Goal: Task Accomplishment & Management: Use online tool/utility

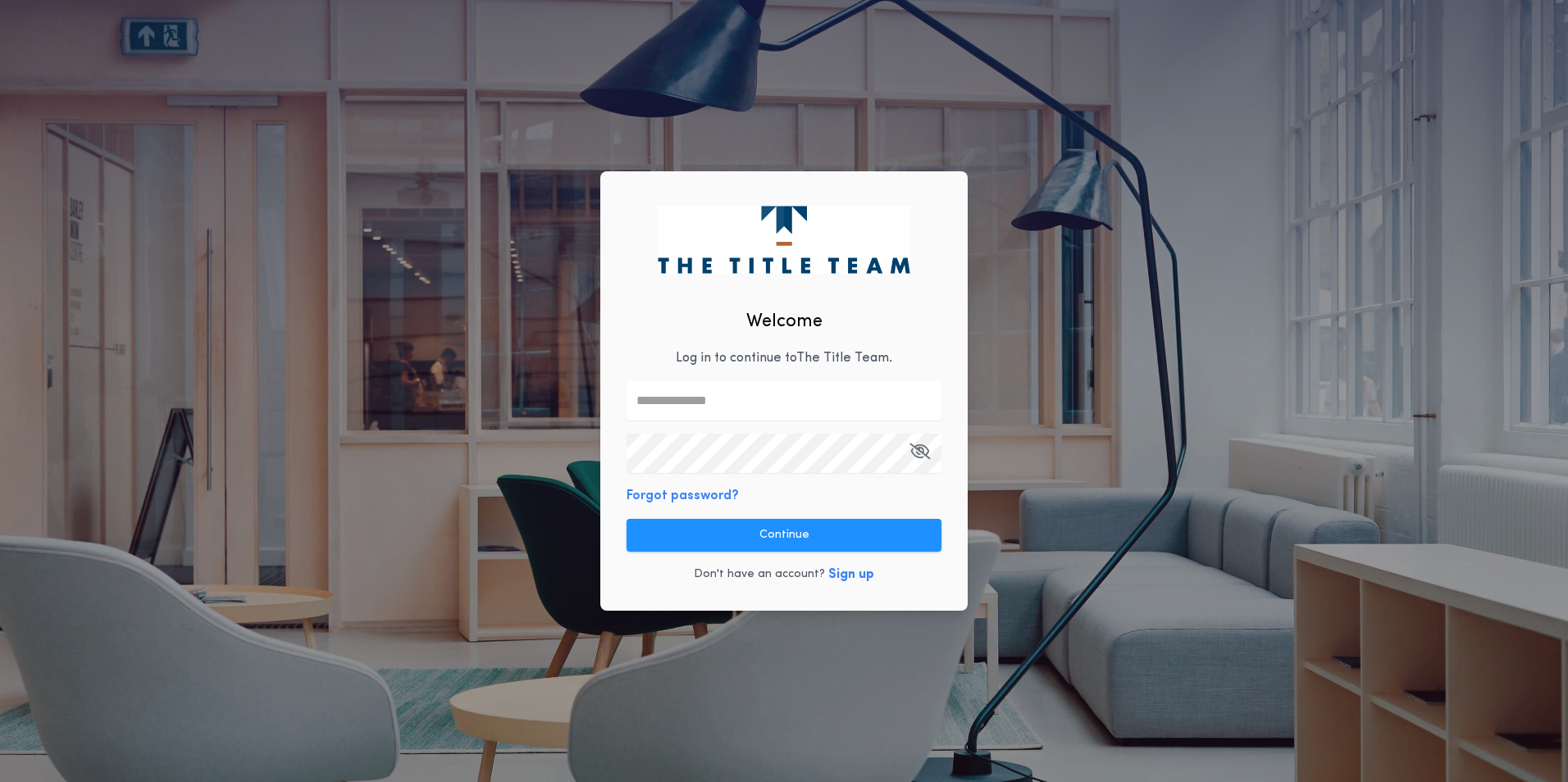
type input "**********"
click at [812, 543] on button "Continue" at bounding box center [784, 535] width 315 height 33
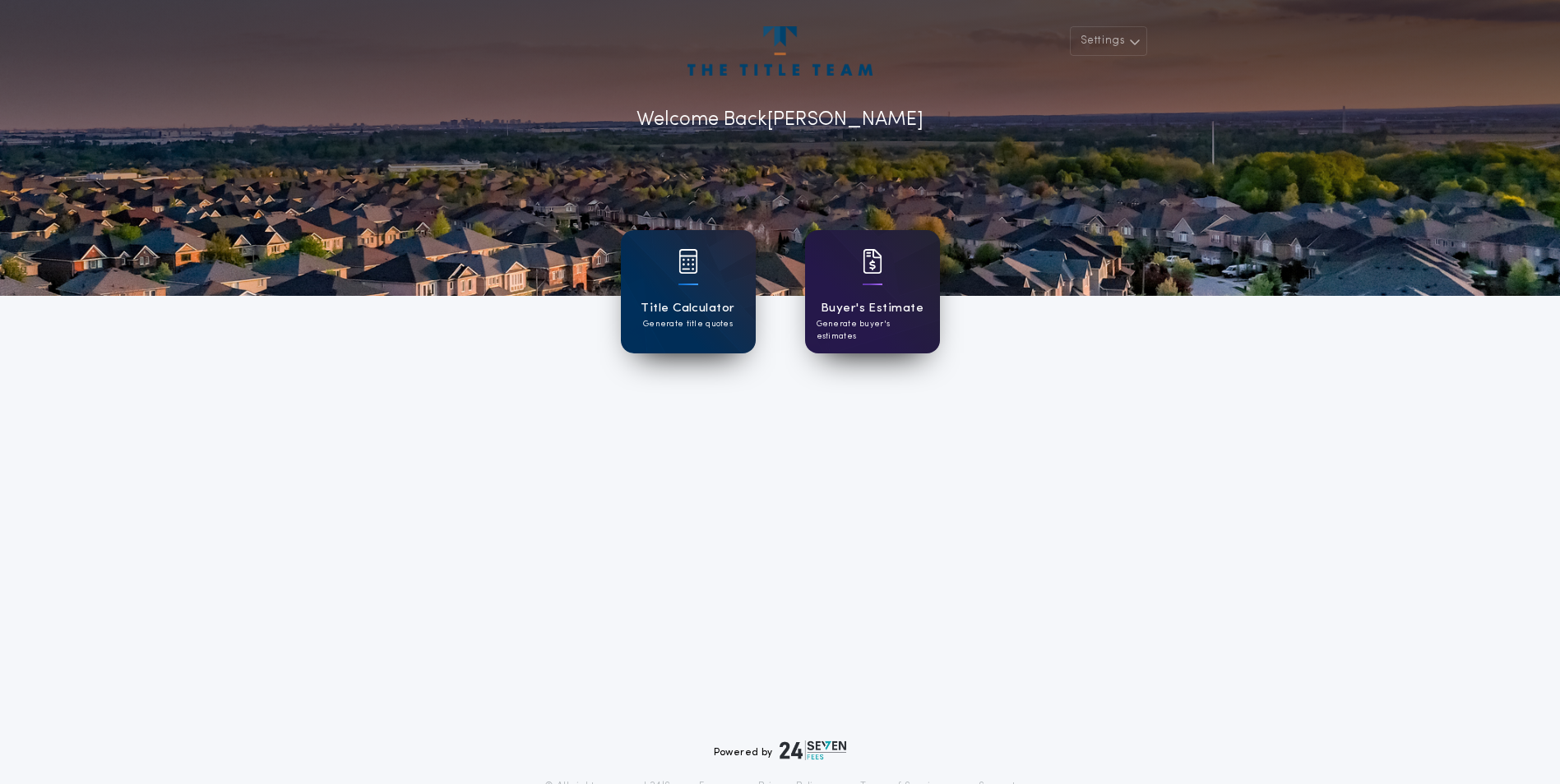
click at [917, 331] on div "Buyer's Estimate Generate buyer's estimates" at bounding box center [872, 292] width 135 height 123
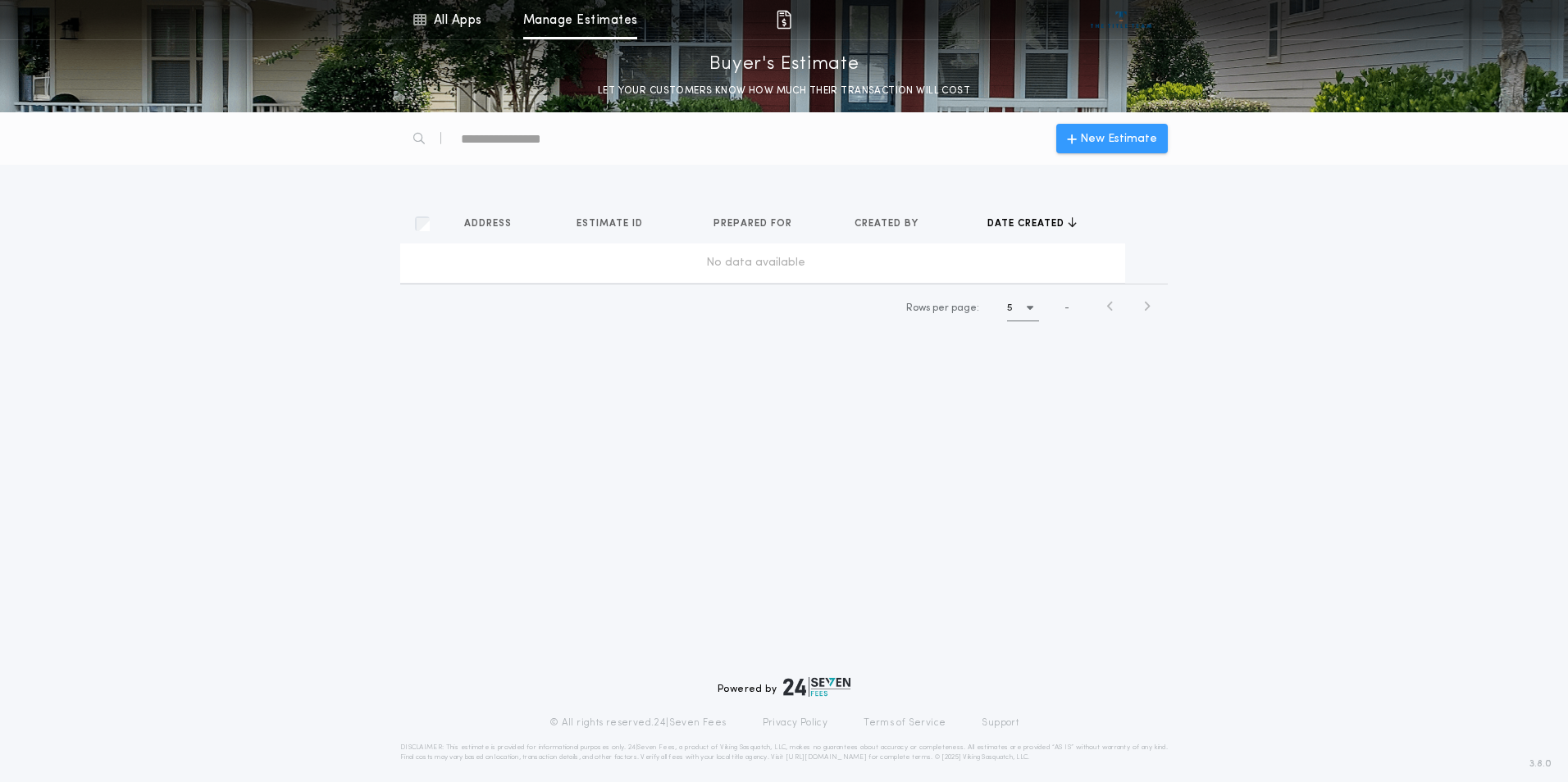
click at [1105, 133] on span "New Estimate" at bounding box center [1119, 139] width 77 height 17
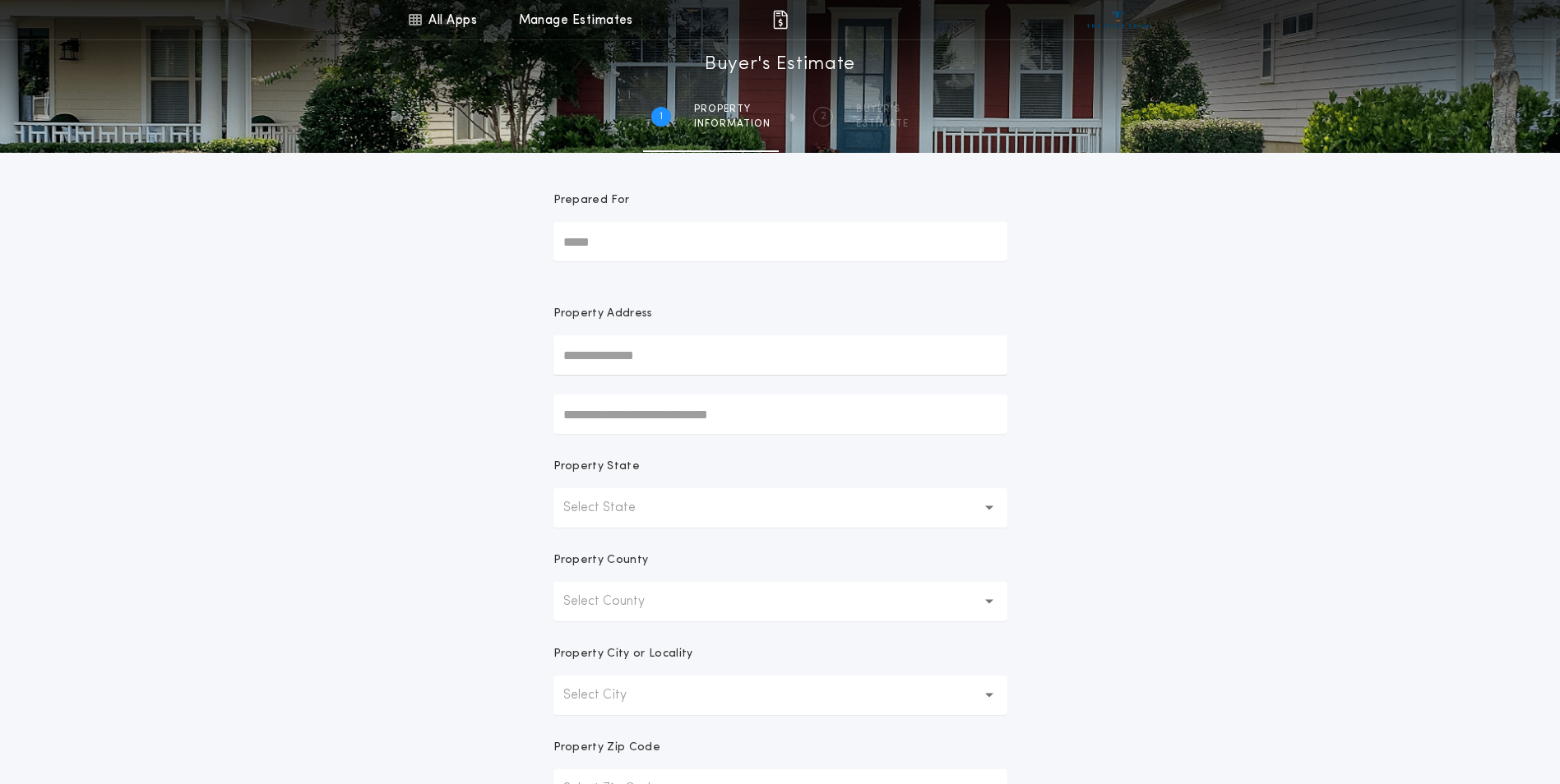
click at [695, 508] on button "Select State" at bounding box center [780, 508] width 454 height 39
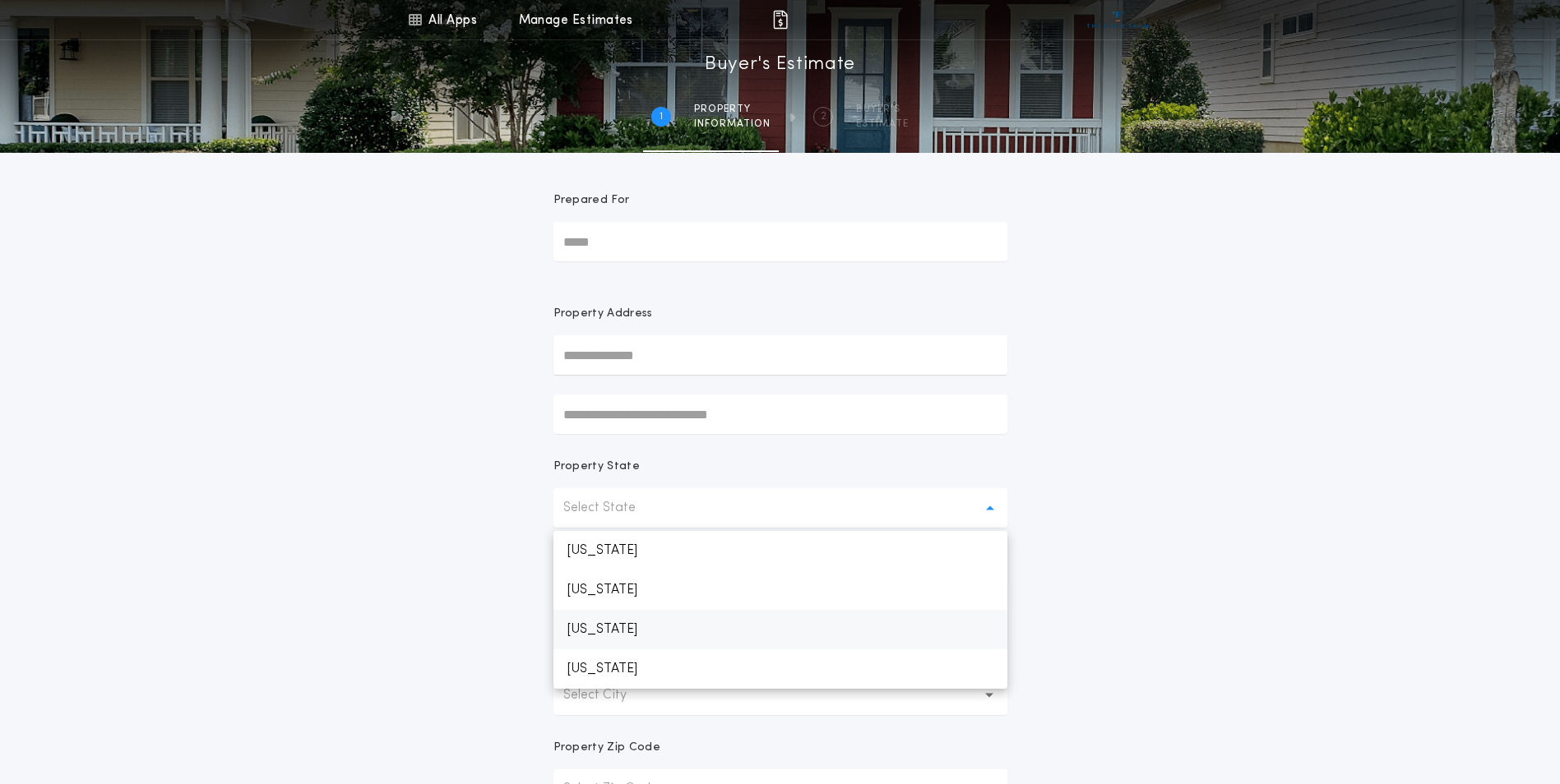
click at [652, 634] on p "[US_STATE]" at bounding box center [780, 630] width 454 height 39
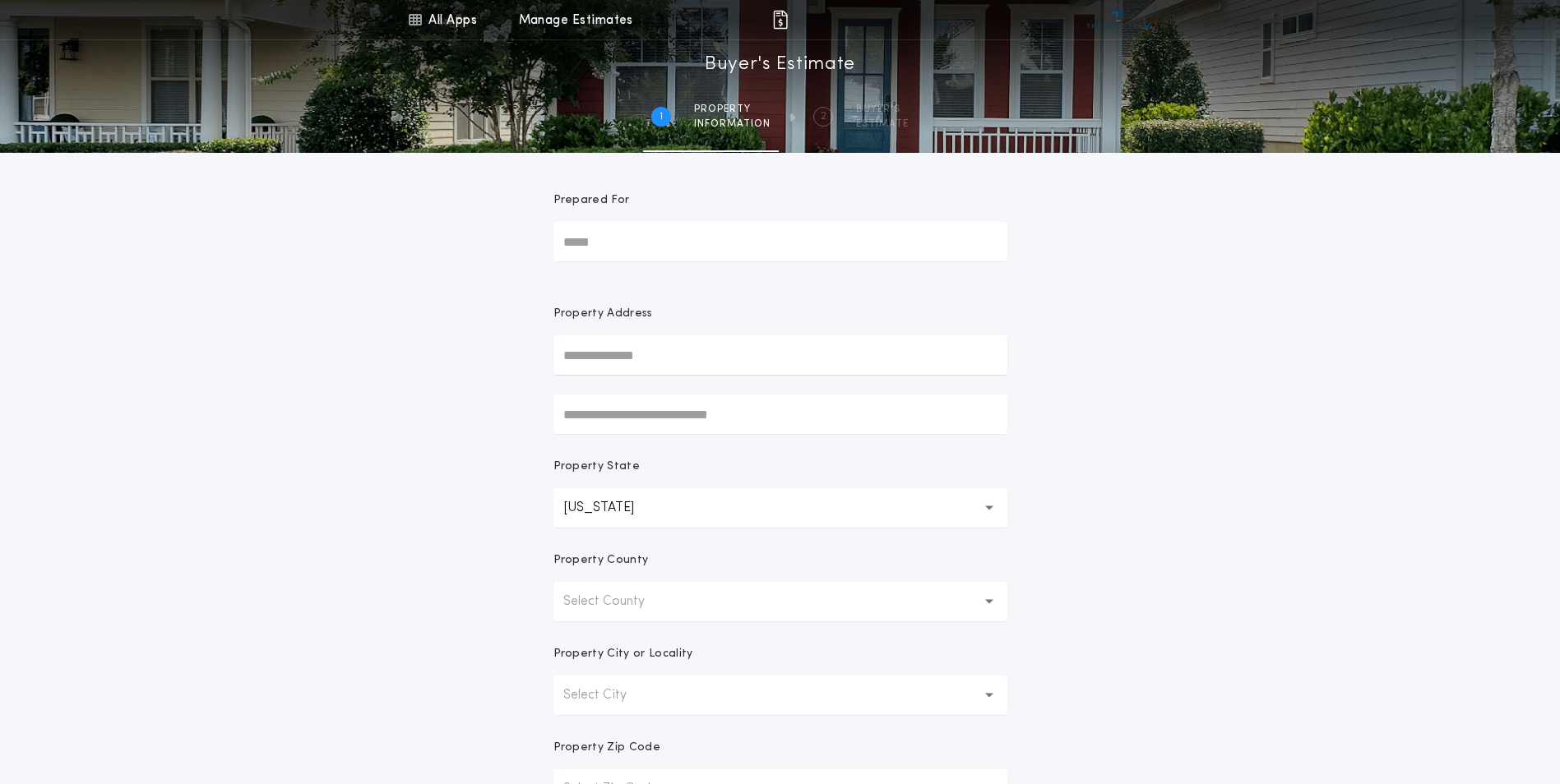
click at [659, 600] on p "Select County" at bounding box center [617, 602] width 108 height 20
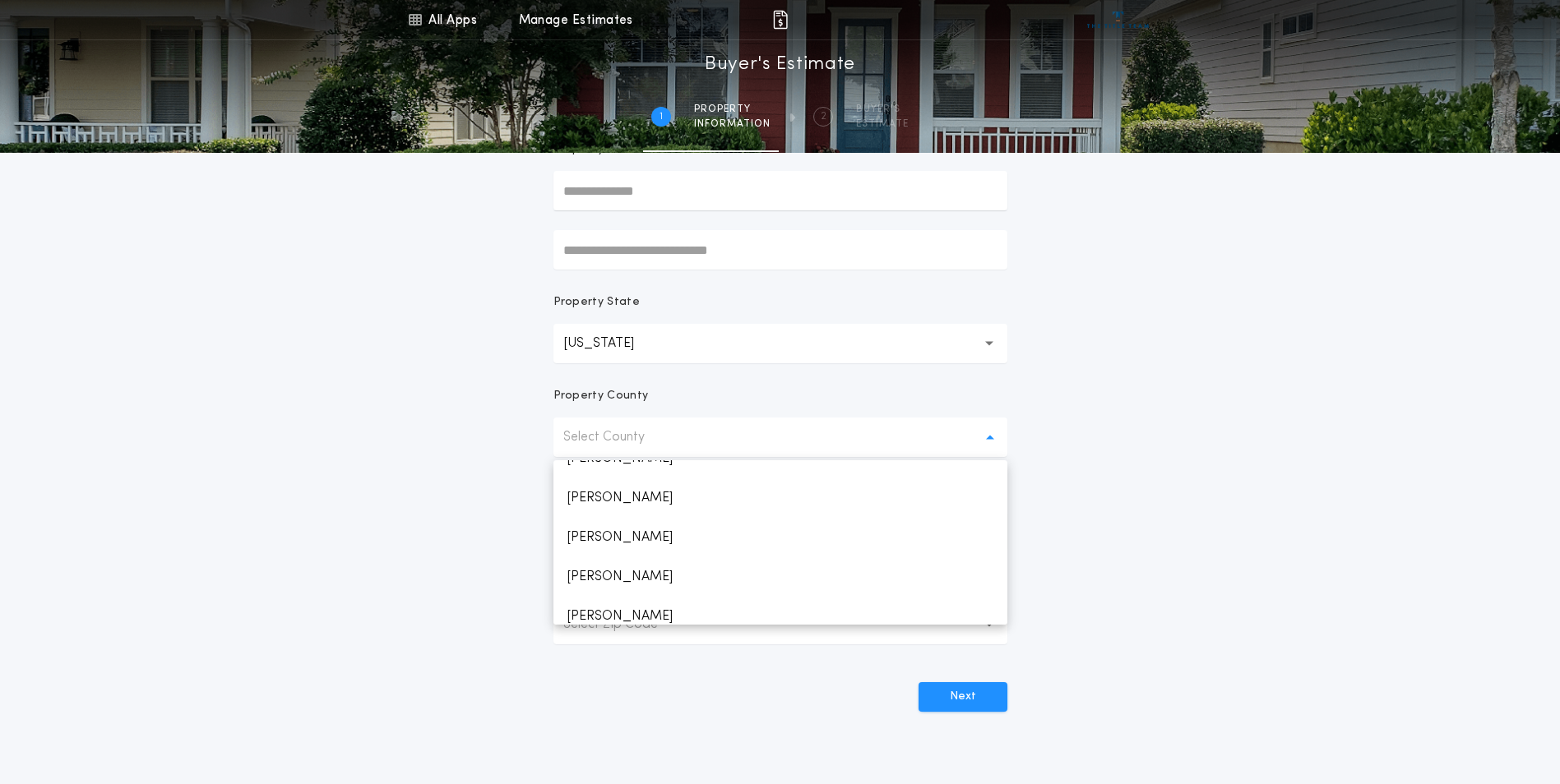
scroll to position [904, 0]
click at [630, 530] on p "[PERSON_NAME]" at bounding box center [780, 523] width 454 height 39
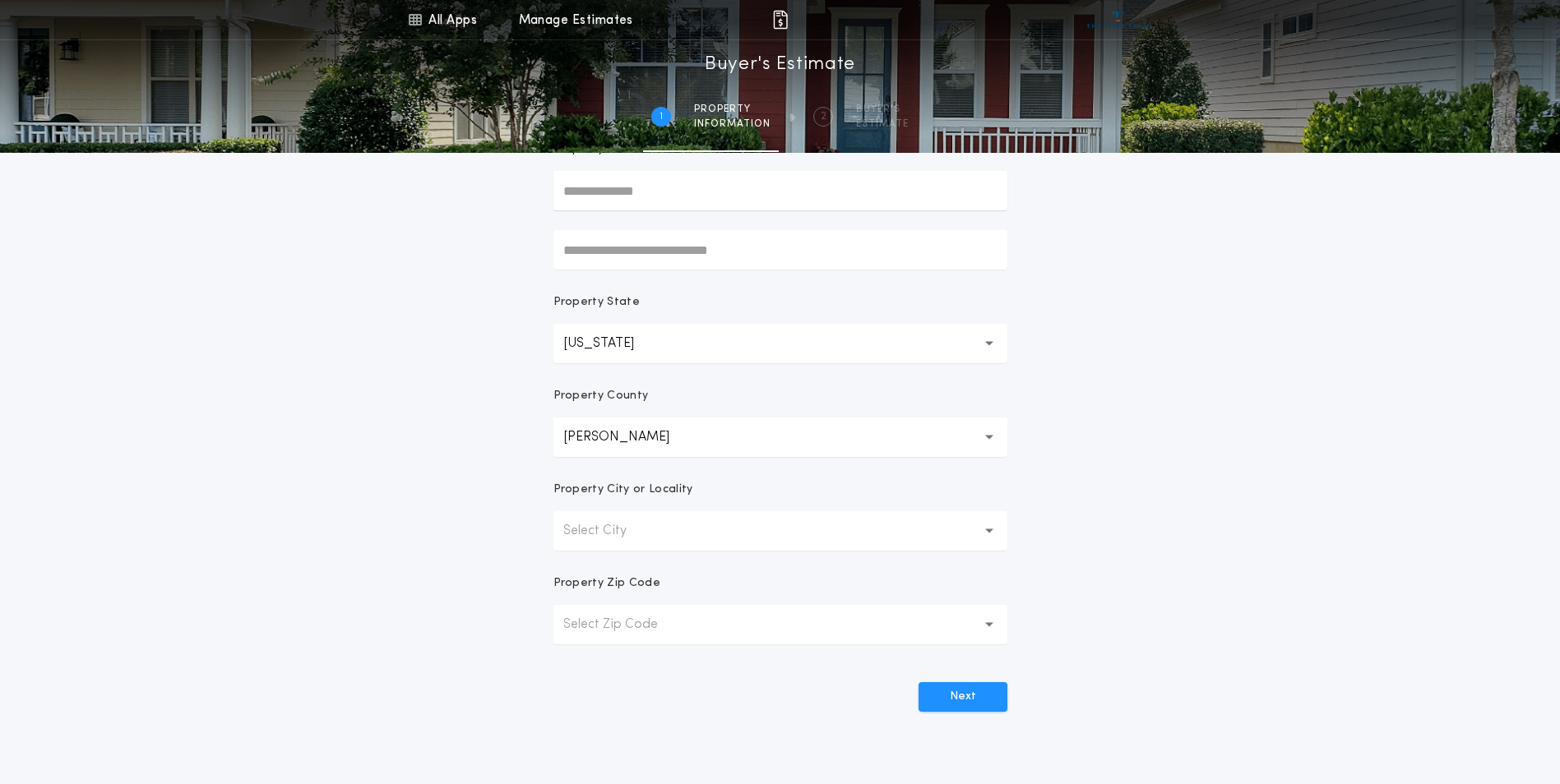
click at [632, 532] on p "Select City" at bounding box center [608, 531] width 89 height 20
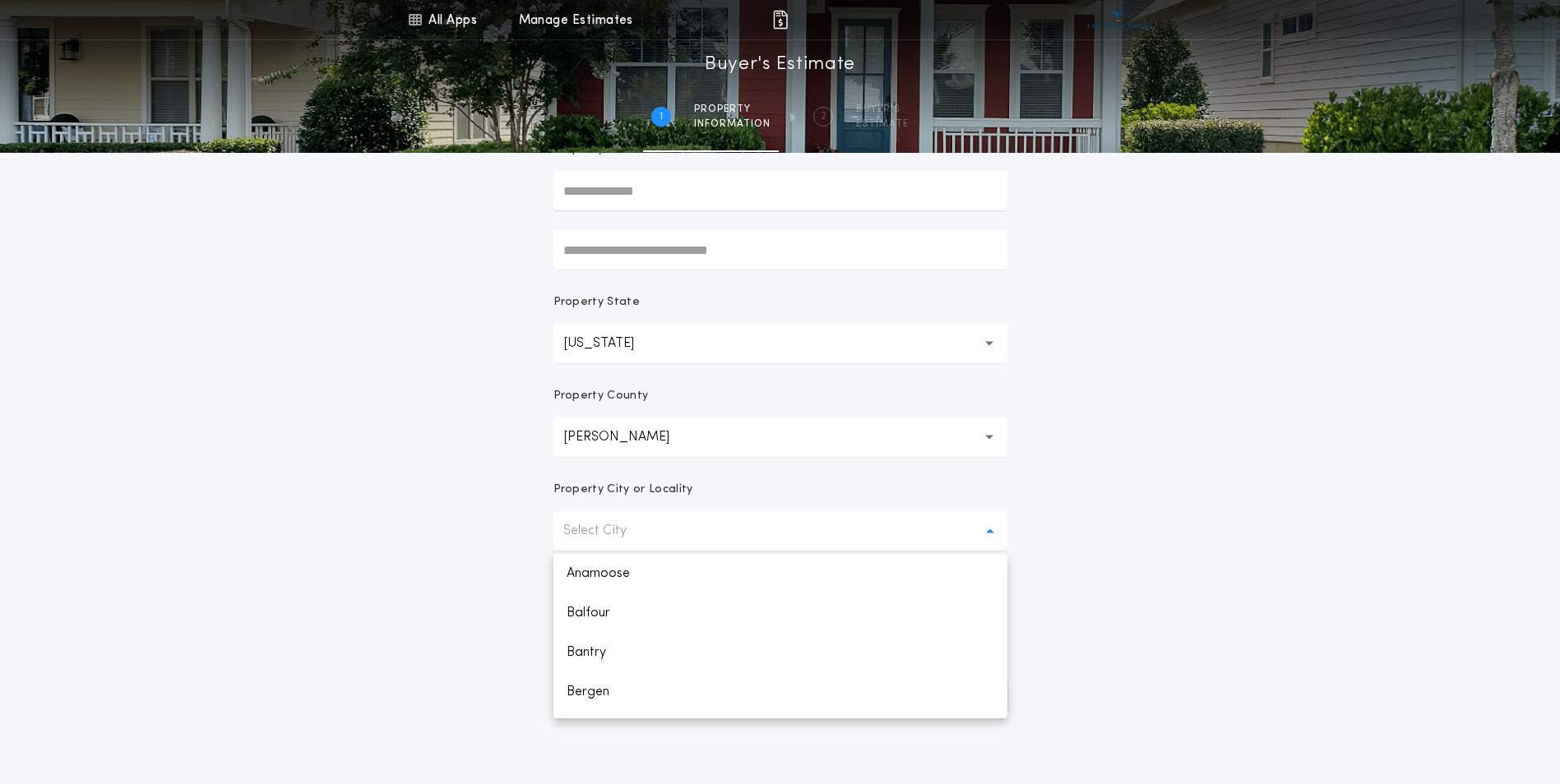
click at [1154, 444] on div "All Apps Title Calculator Buyer's Estimate Menu All Apps Manage Estimates 1 /2 …" at bounding box center [780, 305] width 1560 height 939
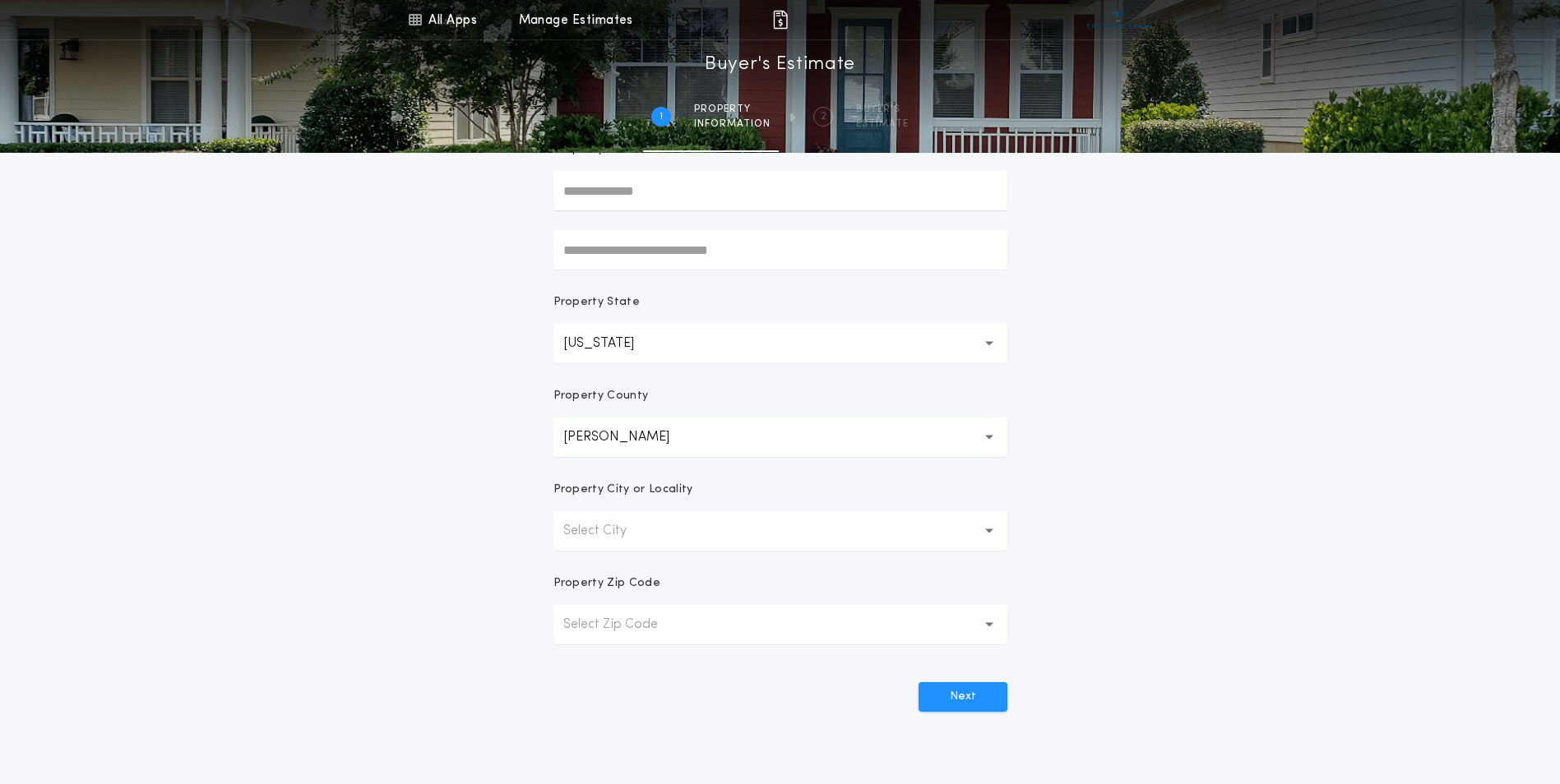
click at [794, 524] on button "Select City" at bounding box center [780, 531] width 454 height 39
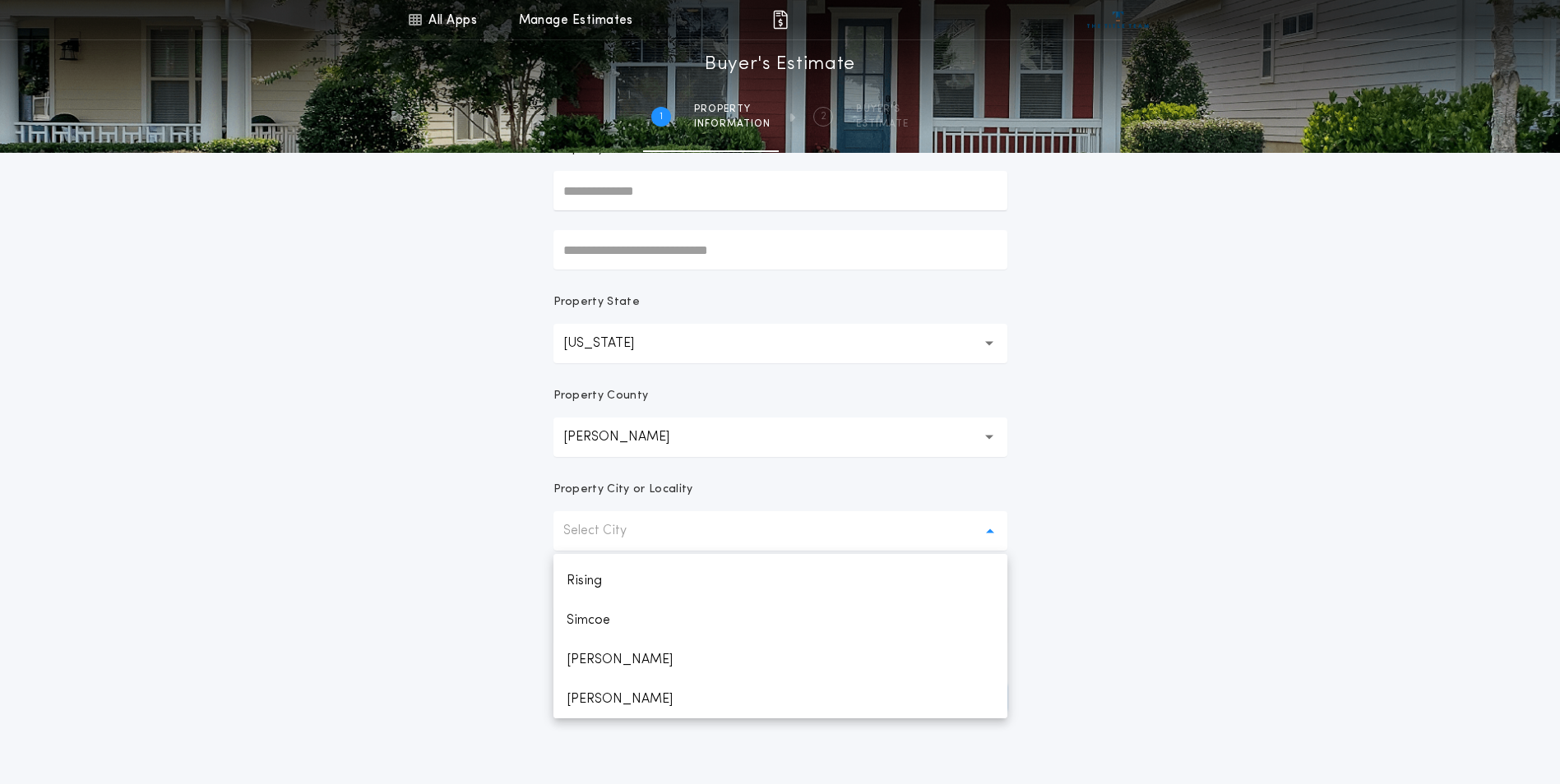
scroll to position [901, 0]
click at [627, 699] on p "Voltaire" at bounding box center [780, 698] width 454 height 39
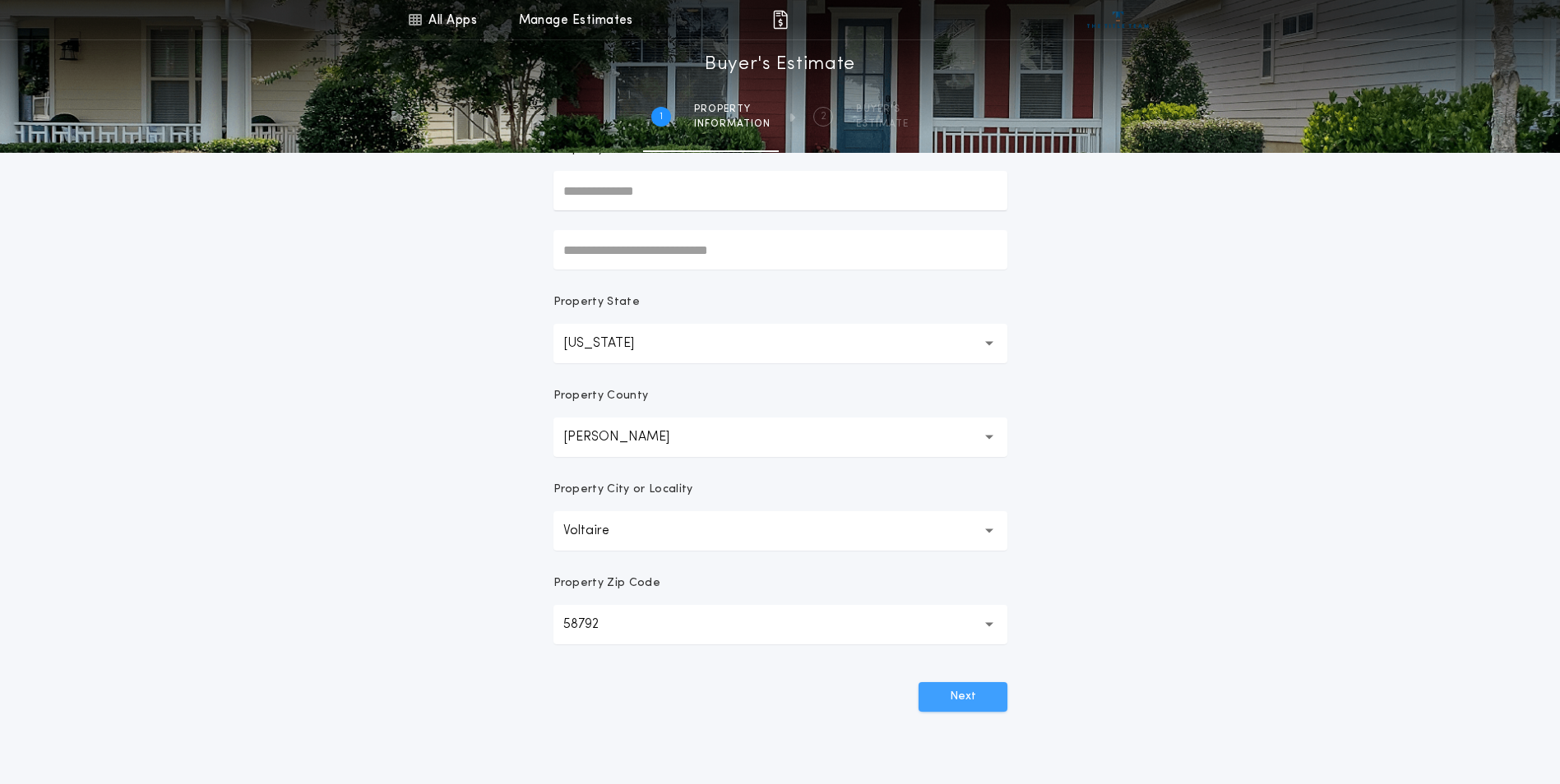
click at [959, 701] on button "Next" at bounding box center [963, 697] width 89 height 29
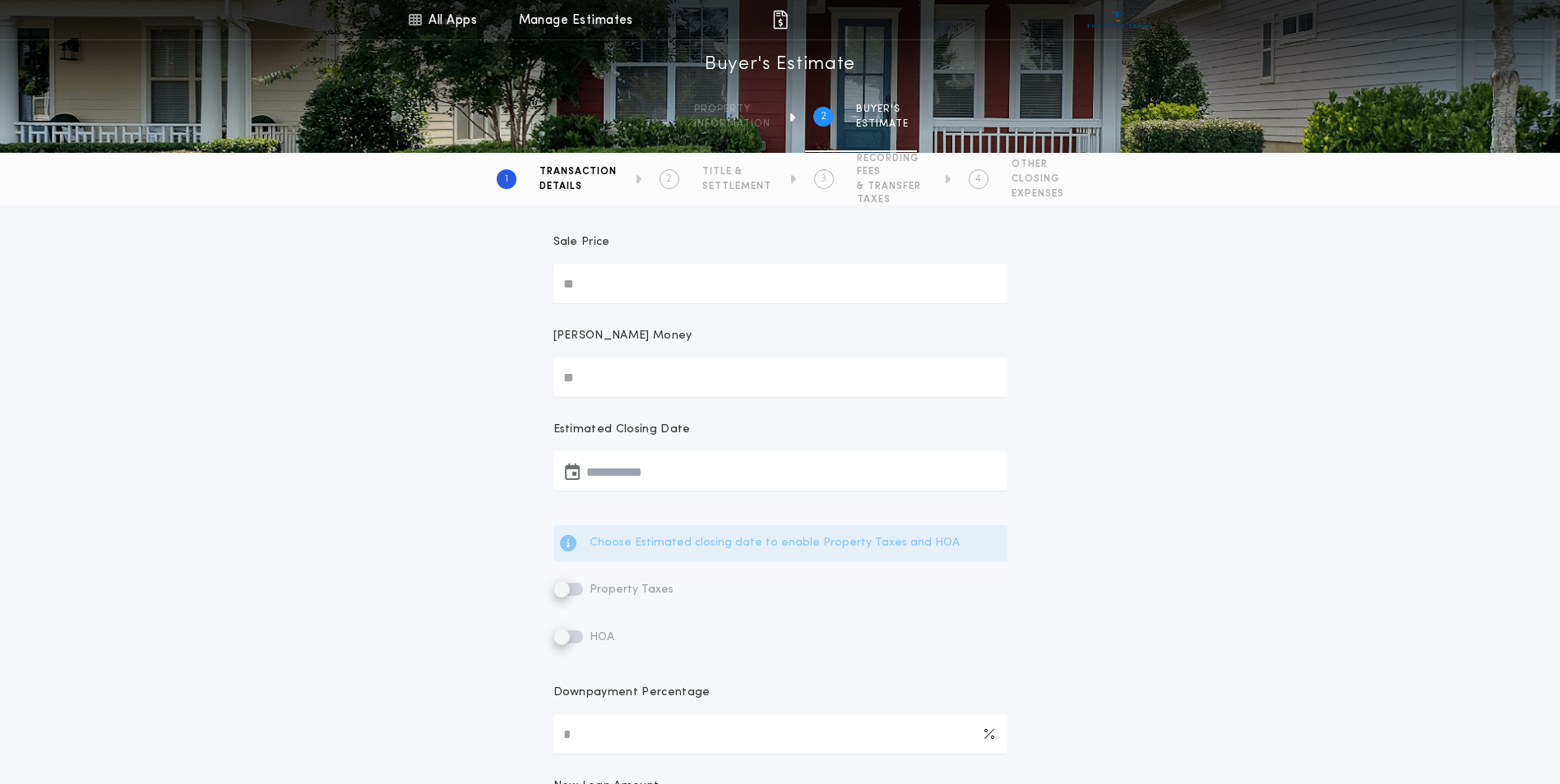
scroll to position [0, 0]
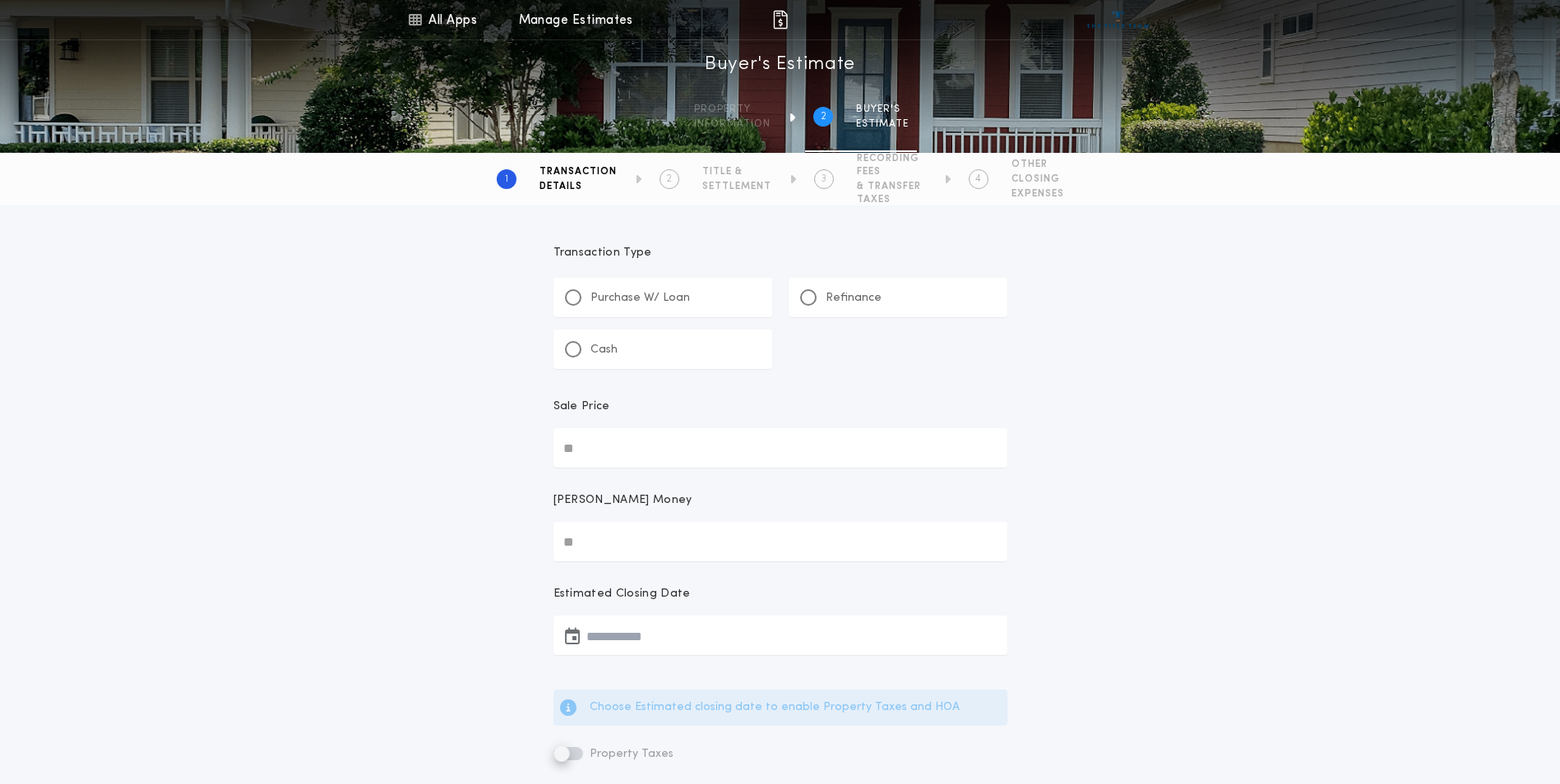
click at [977, 300] on div "Refinance" at bounding box center [898, 297] width 219 height 39
type input "*"
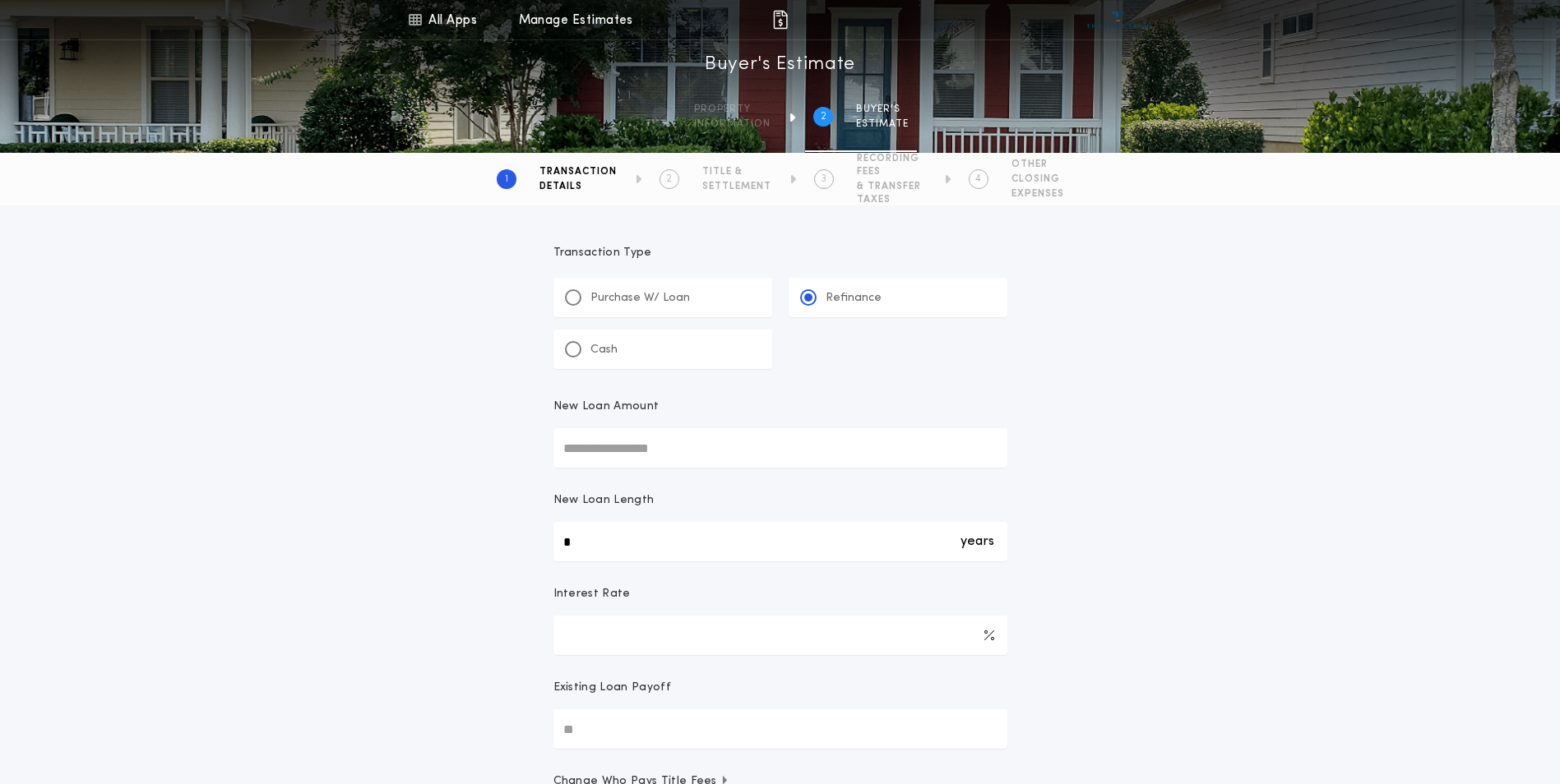
click at [704, 456] on input "New Loan Amount" at bounding box center [780, 448] width 454 height 39
type input "********"
click at [630, 542] on div "years *" at bounding box center [780, 541] width 454 height 39
click at [630, 542] on input "*" at bounding box center [780, 541] width 454 height 39
type input "**"
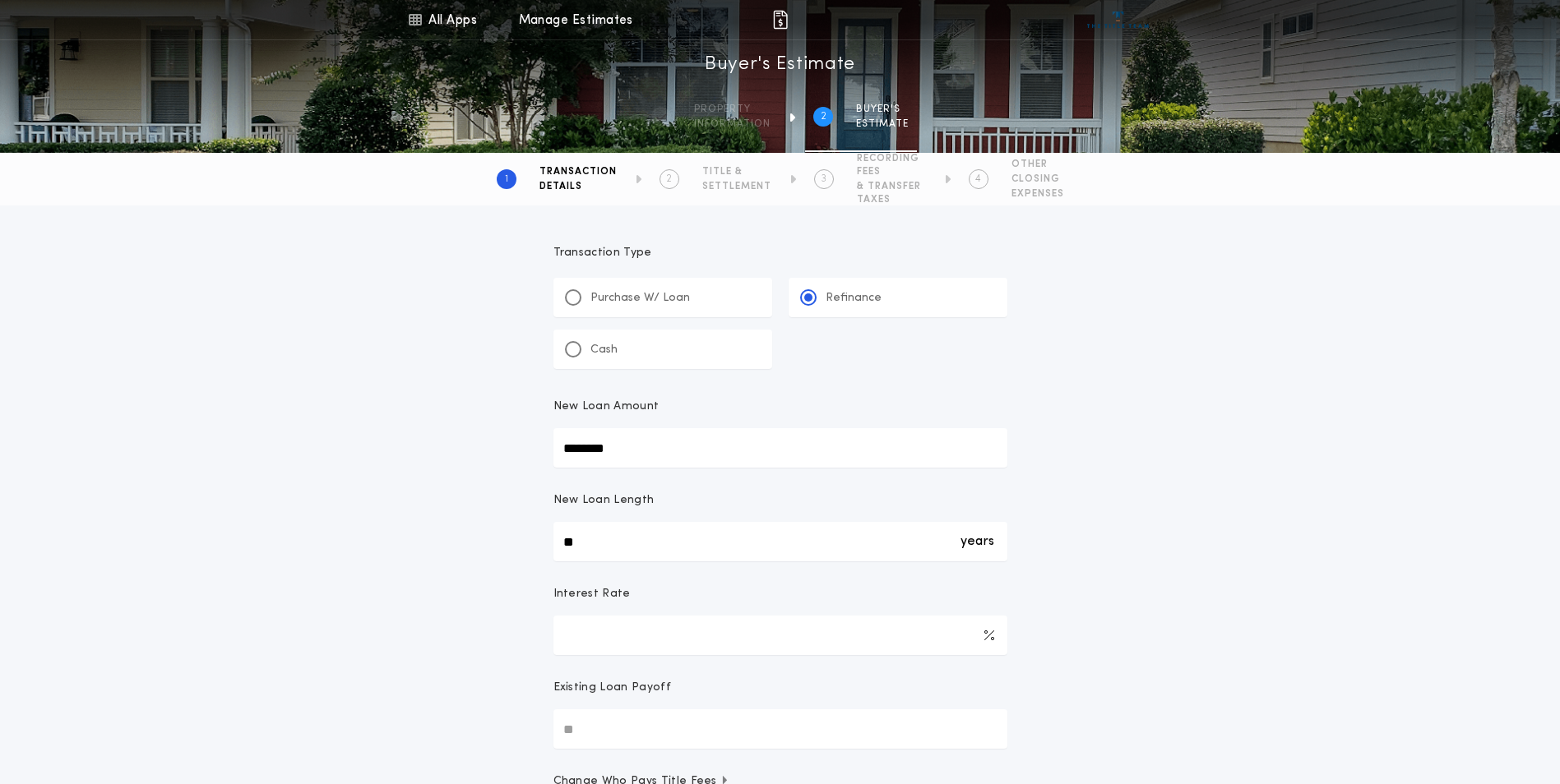
drag, startPoint x: 586, startPoint y: 642, endPoint x: 529, endPoint y: 644, distance: 57.0
click at [529, 644] on div "Transaction Type ********* Purchase W/ Loan Refinance Cash New Loan Amount ****…" at bounding box center [780, 594] width 1560 height 779
type input "*****"
click at [529, 644] on div "Transaction Type ********* Purchase W/ Loan Refinance Cash New Loan Amount ****…" at bounding box center [780, 594] width 1560 height 779
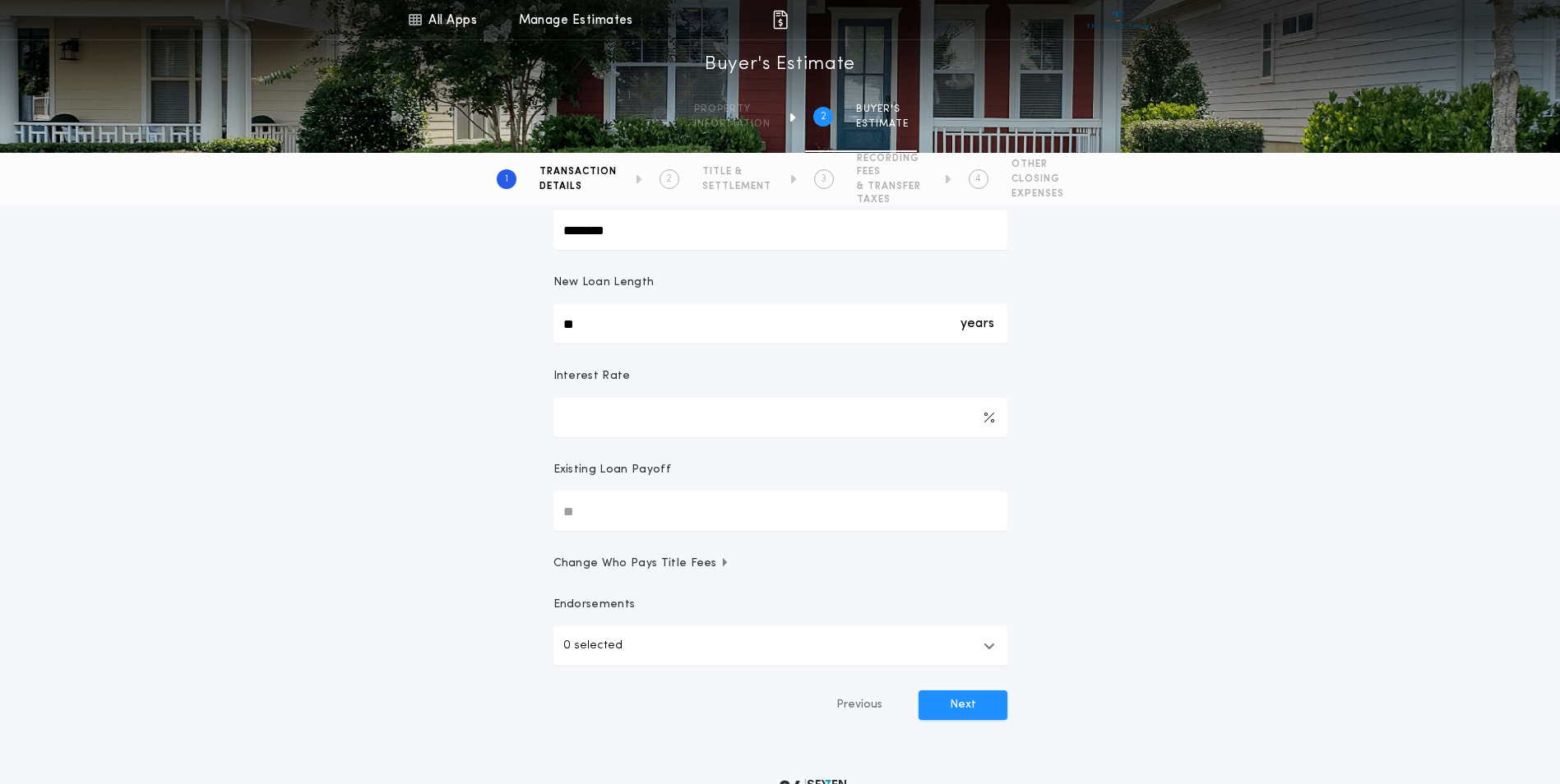
scroll to position [246, 0]
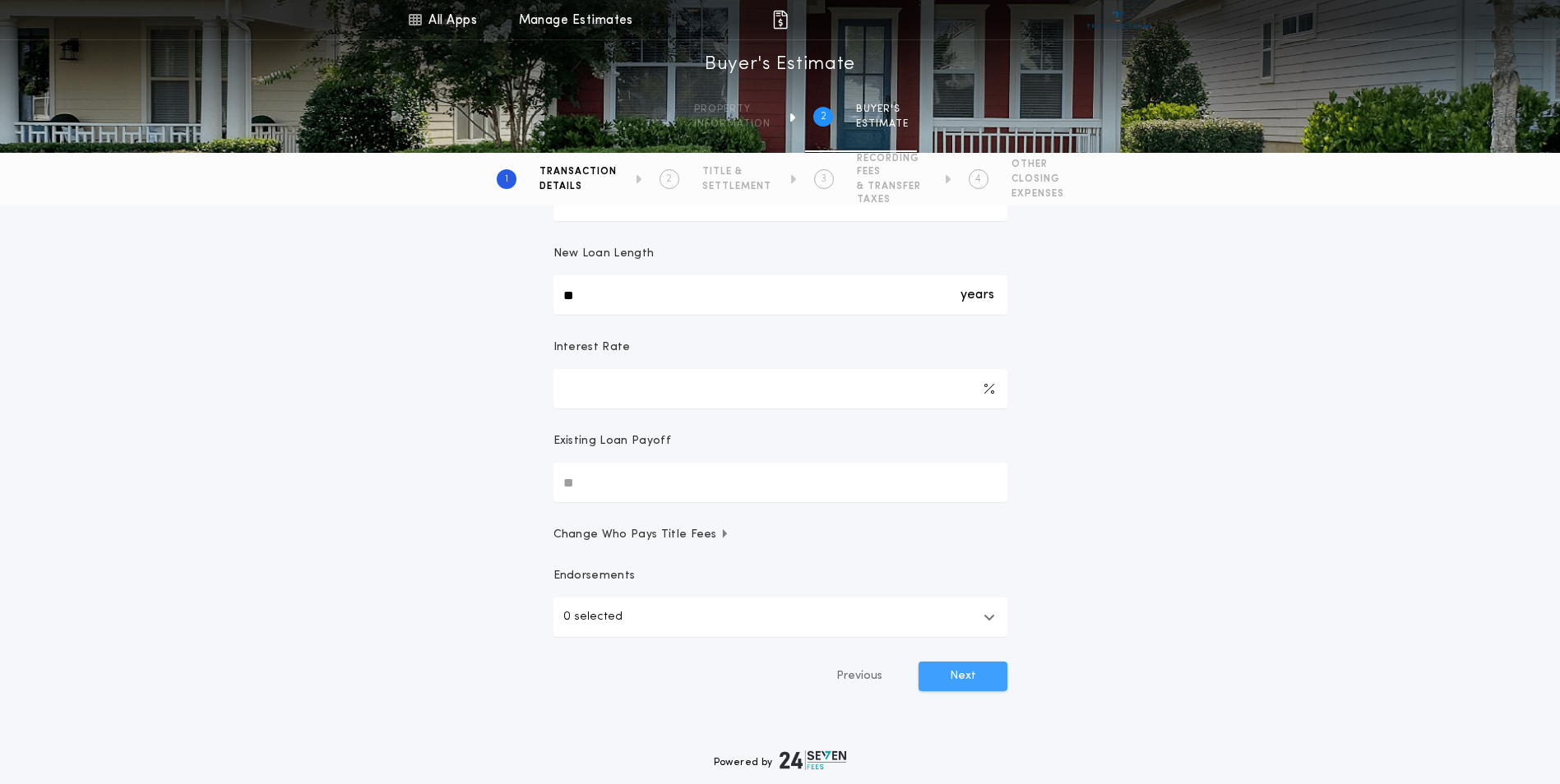
click at [956, 671] on button "Next" at bounding box center [963, 676] width 89 height 29
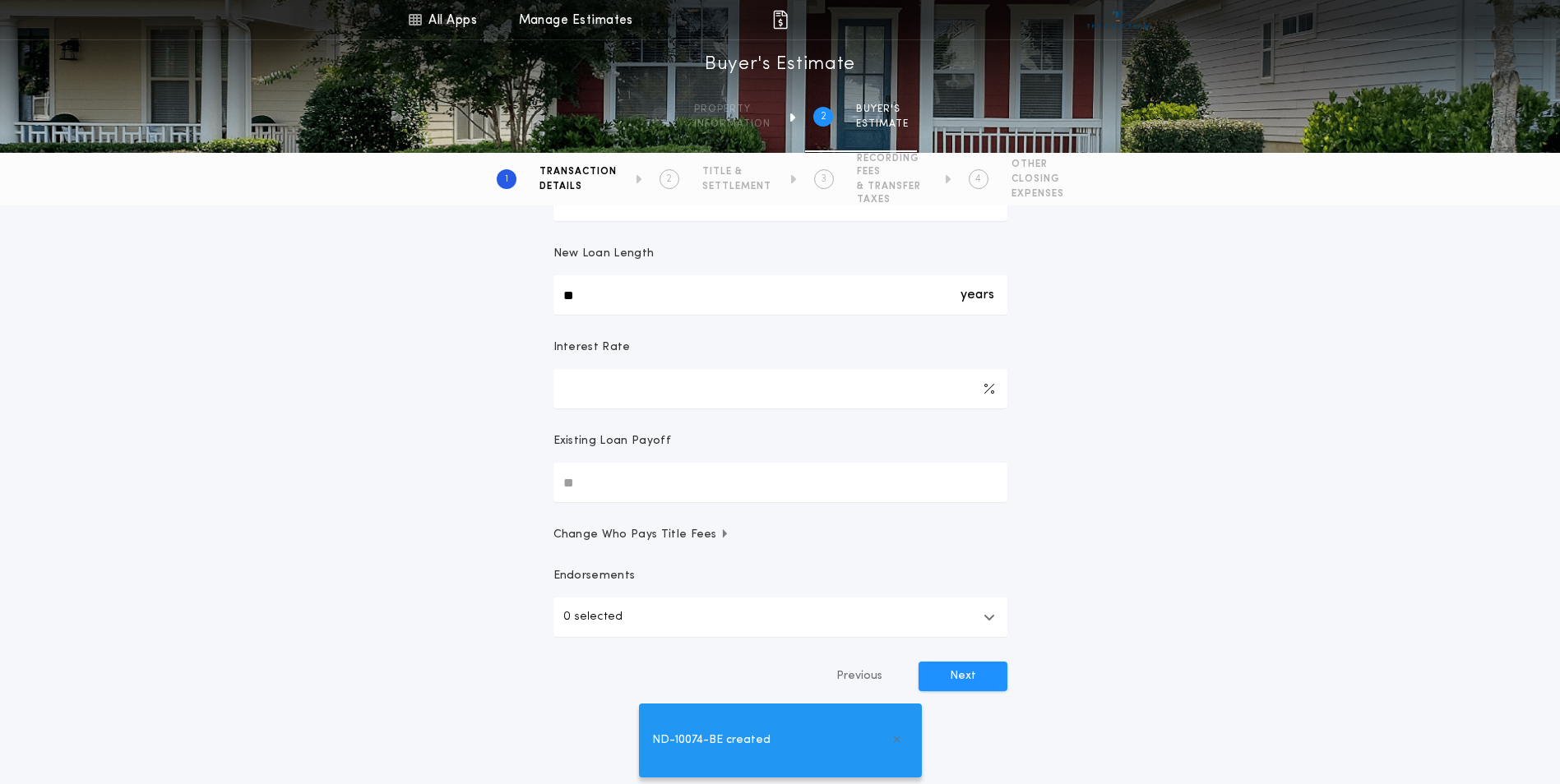
type input "**"
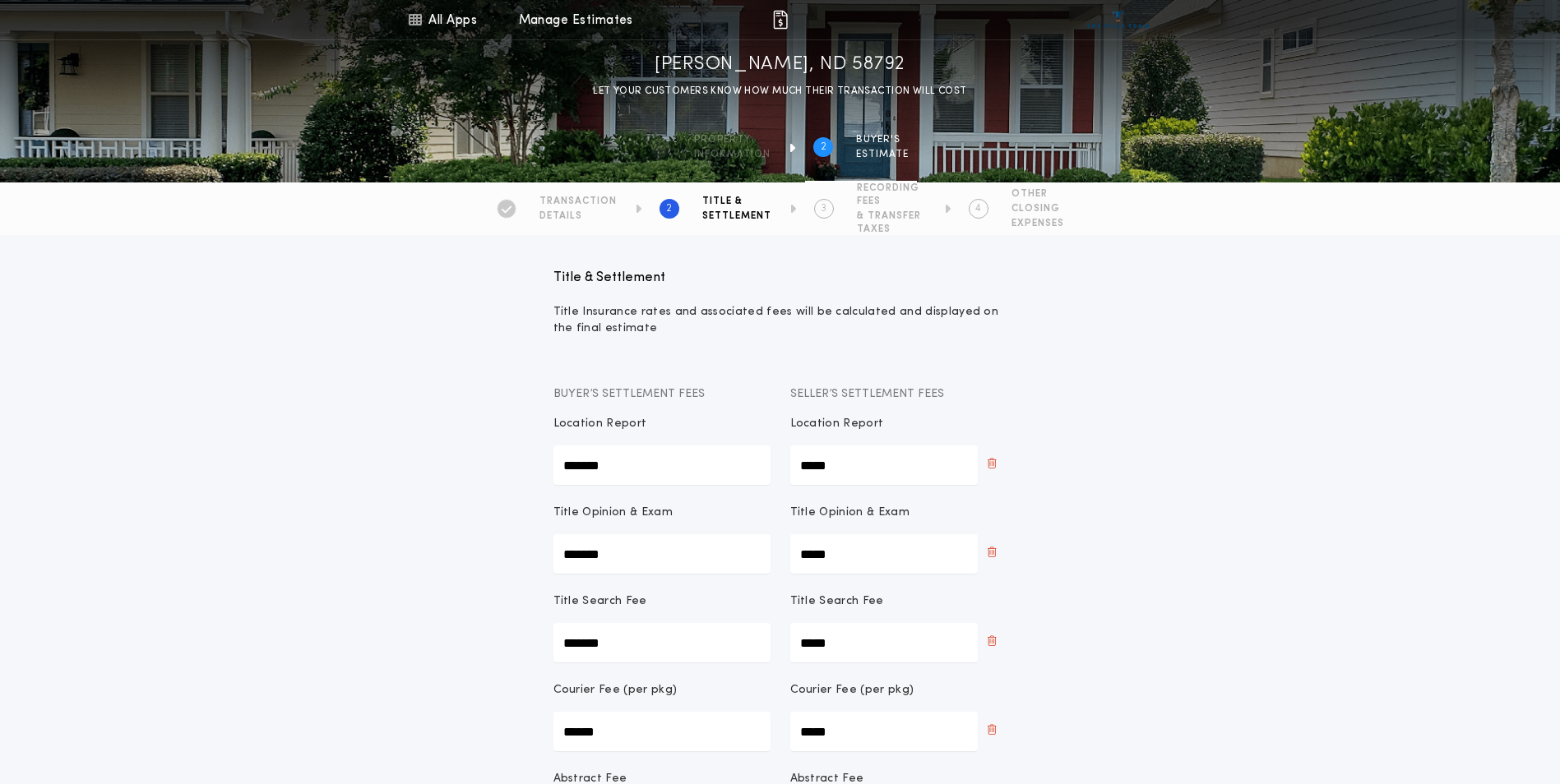
scroll to position [276, 0]
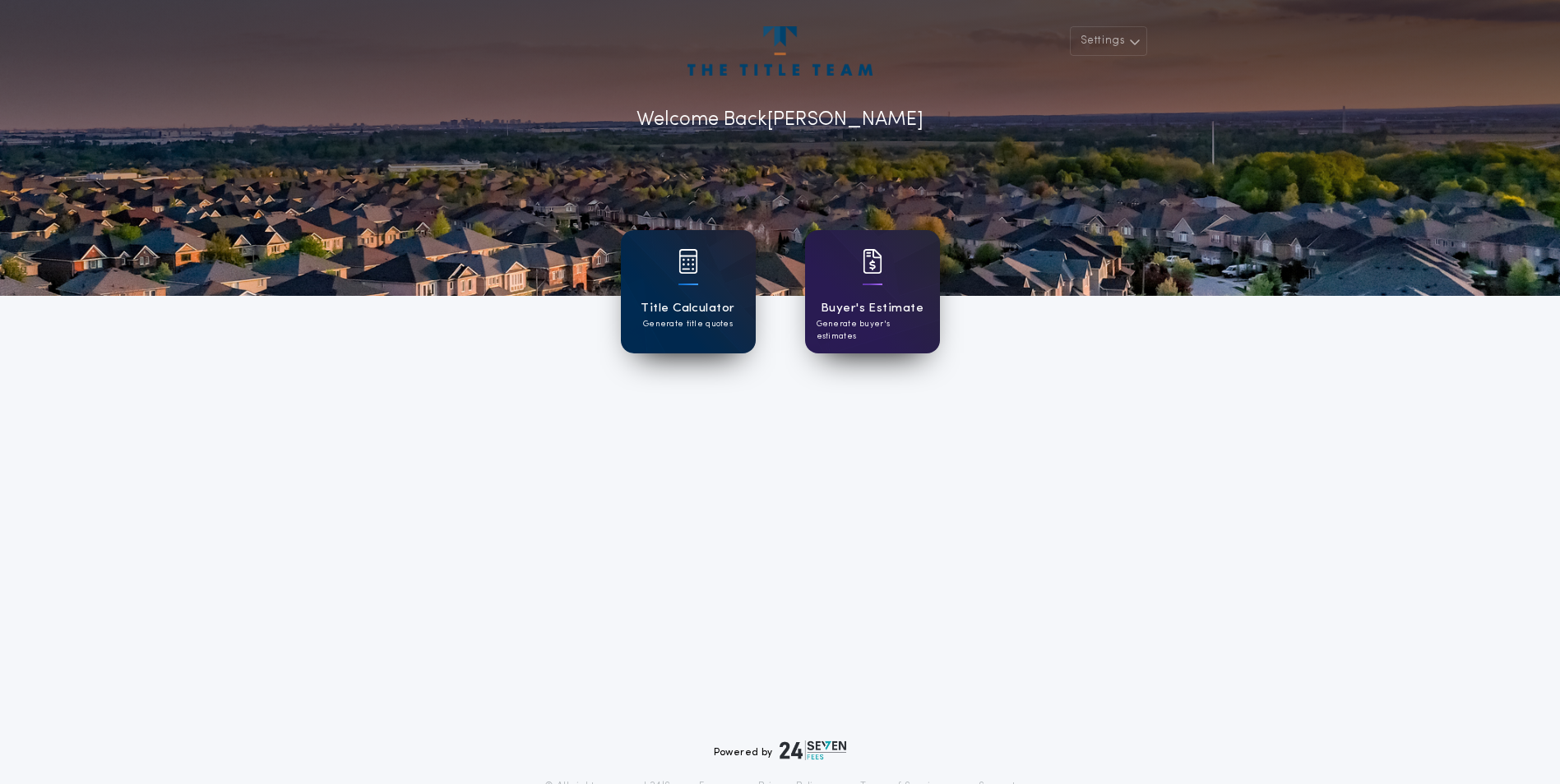
click at [629, 287] on div "Title Calculator Generate title quotes" at bounding box center [688, 292] width 135 height 123
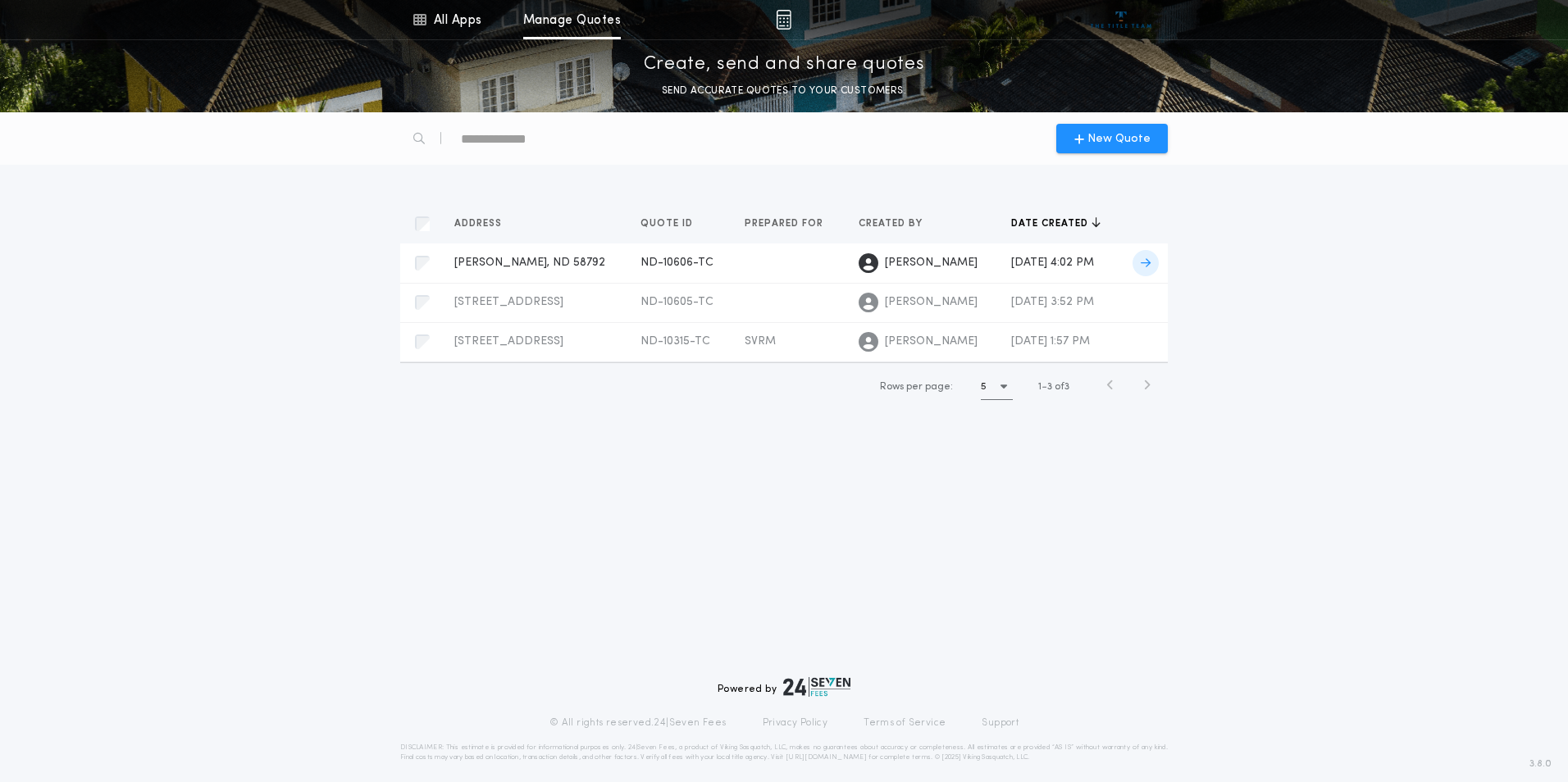
click at [464, 258] on span "[PERSON_NAME], ND 58792" at bounding box center [530, 262] width 151 height 12
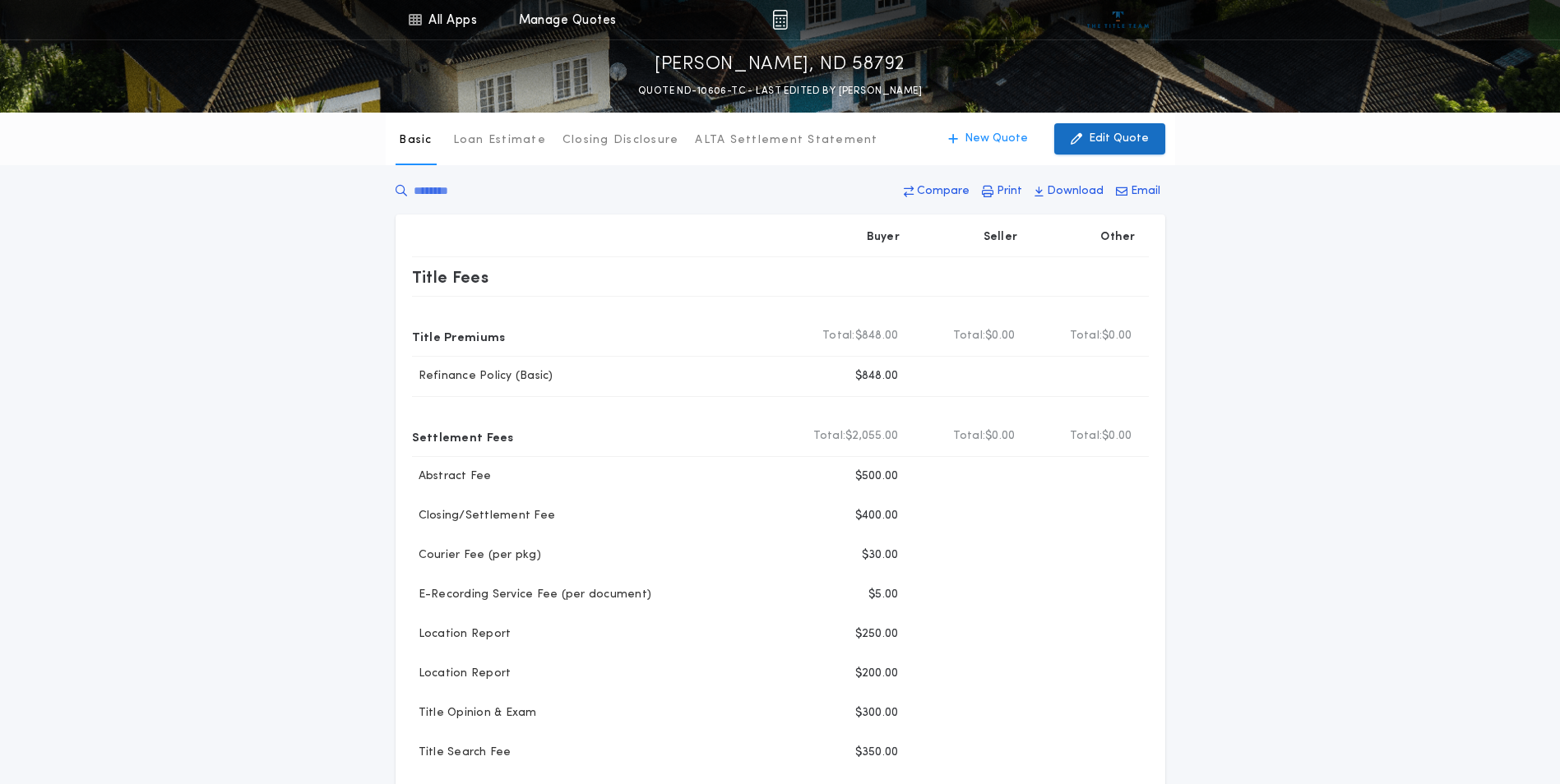
click at [1108, 132] on p "Edit Quote" at bounding box center [1118, 139] width 60 height 16
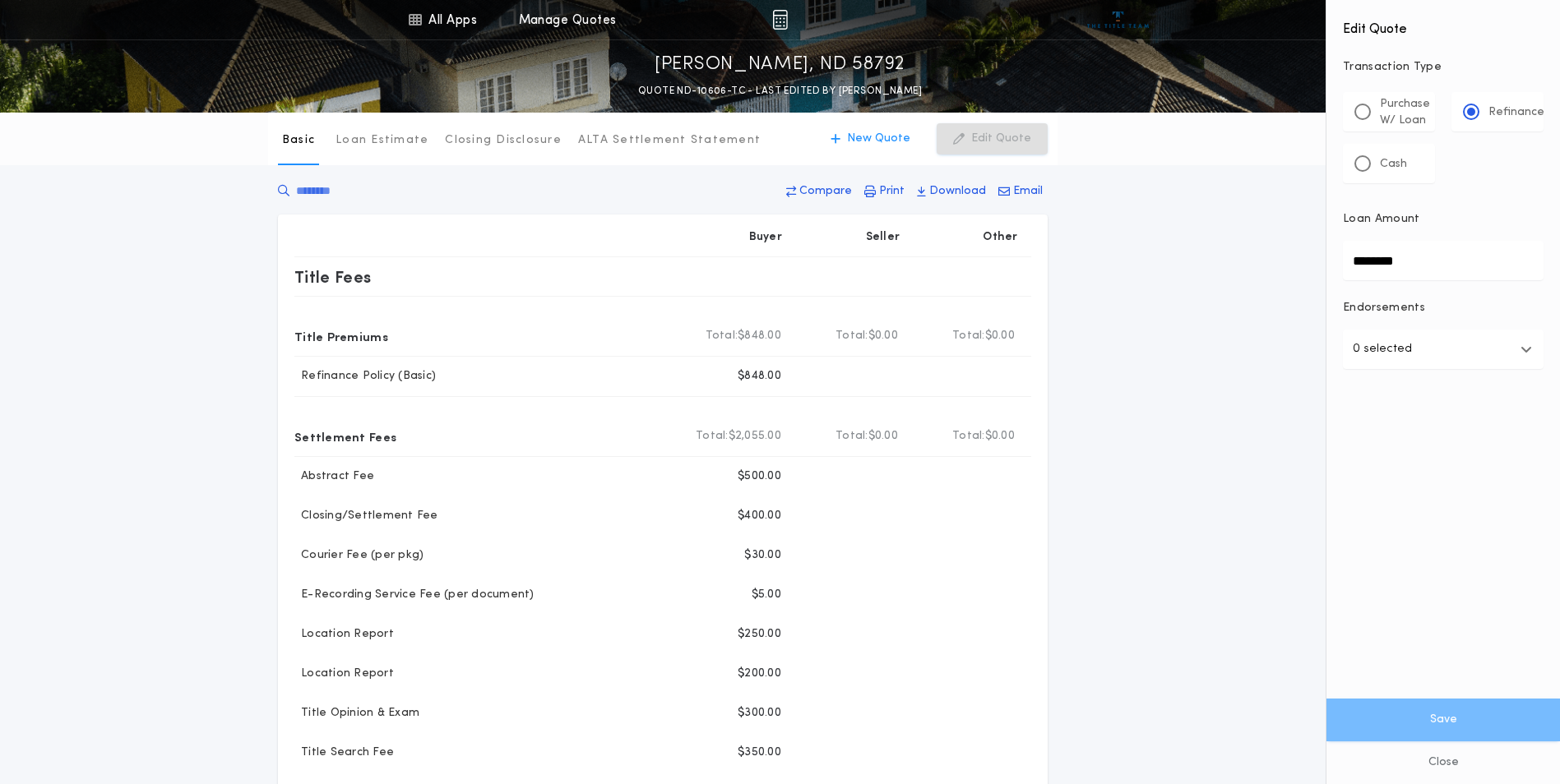
click at [1132, 520] on div "Basic Loan Estimate Closing Disclosure ALTA Settlement Statement Basic New Quot…" at bounding box center [780, 623] width 1560 height 1021
click at [890, 189] on p "Print" at bounding box center [892, 192] width 26 height 16
